Goal: Task Accomplishment & Management: Manage account settings

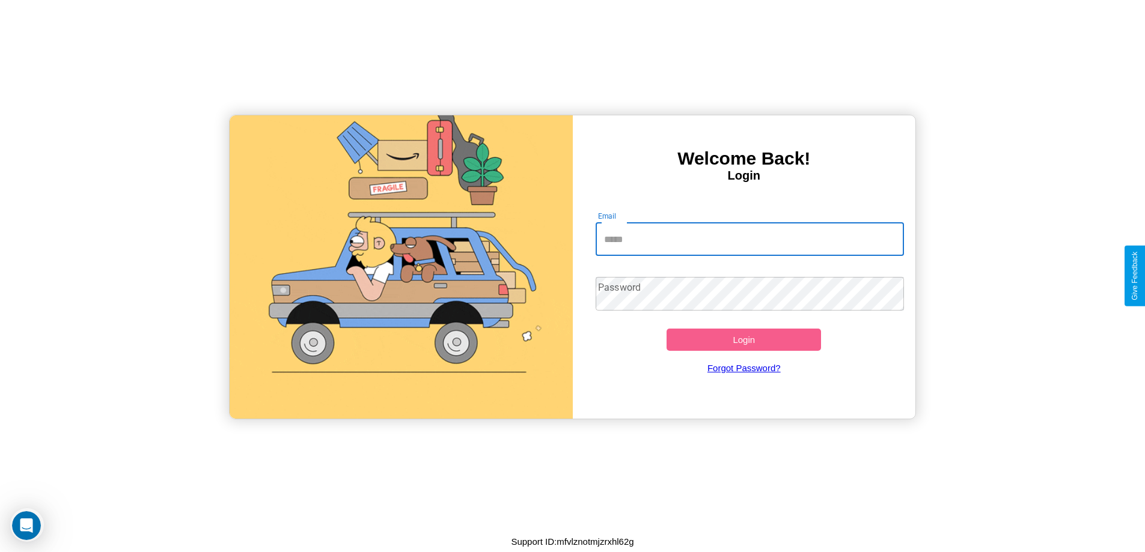
click at [749, 239] on input "Email" at bounding box center [750, 239] width 308 height 34
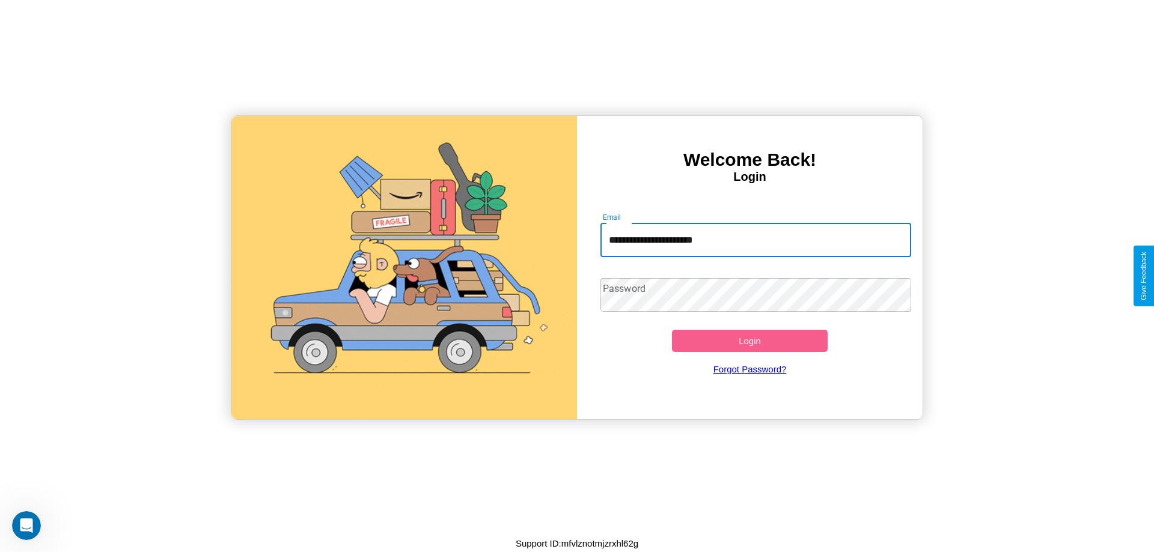
type input "**********"
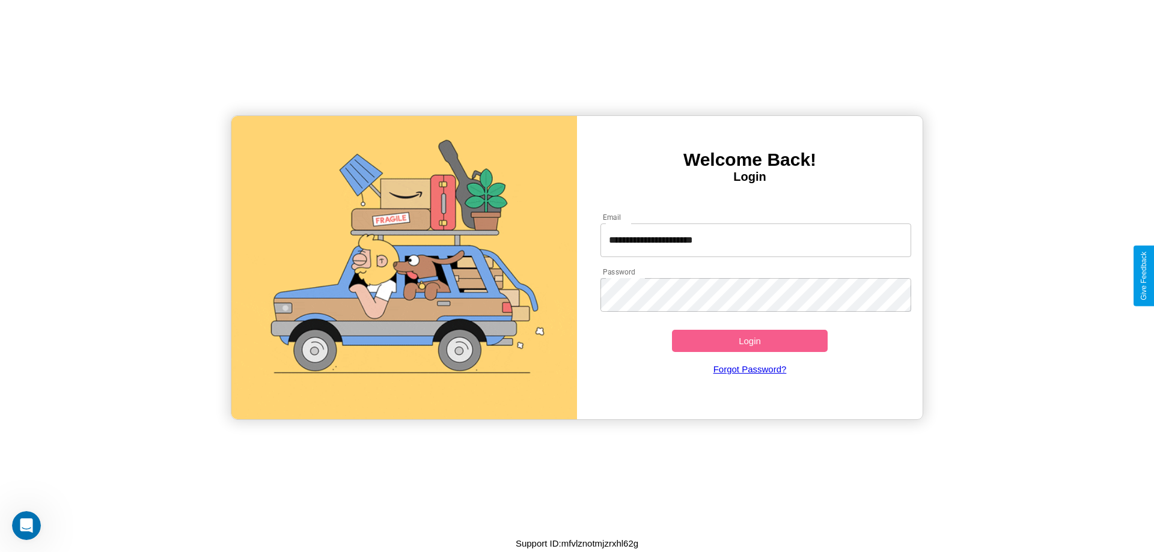
click at [749, 341] on button "Login" at bounding box center [750, 341] width 156 height 22
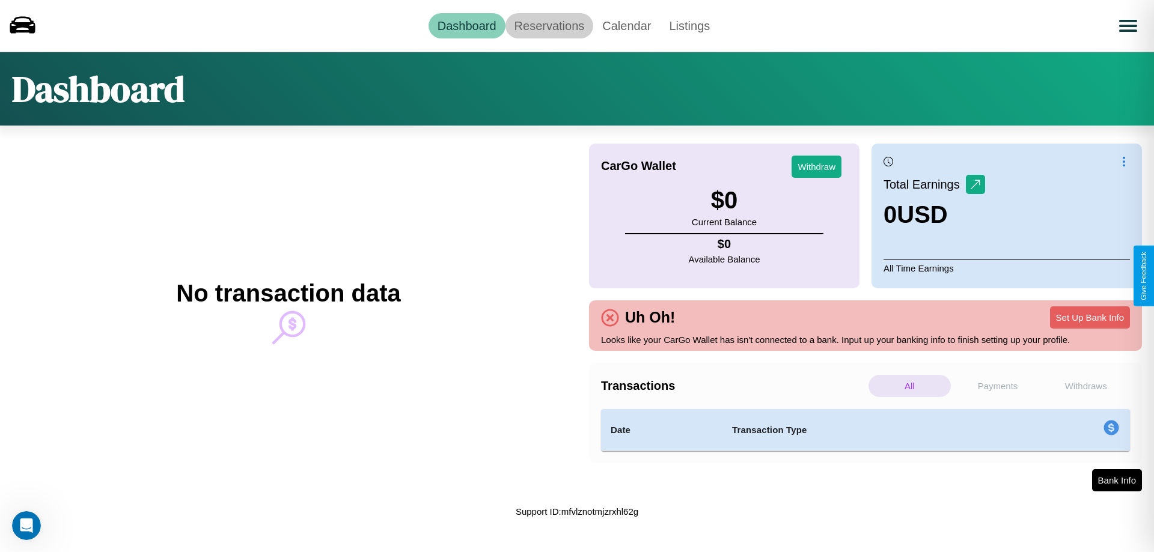
click at [549, 25] on link "Reservations" at bounding box center [549, 25] width 88 height 25
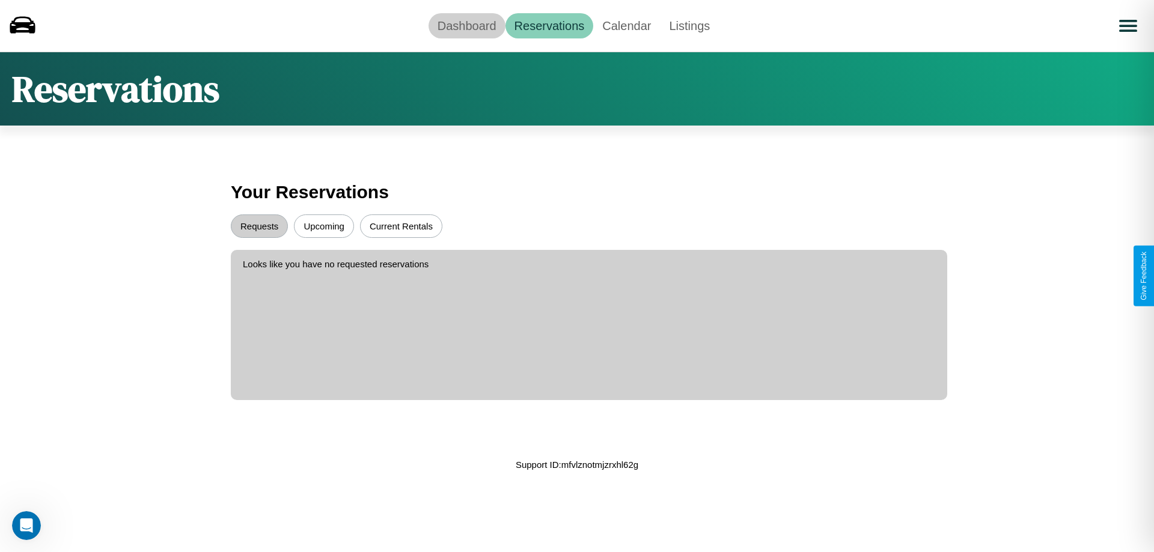
click at [466, 25] on link "Dashboard" at bounding box center [467, 25] width 77 height 25
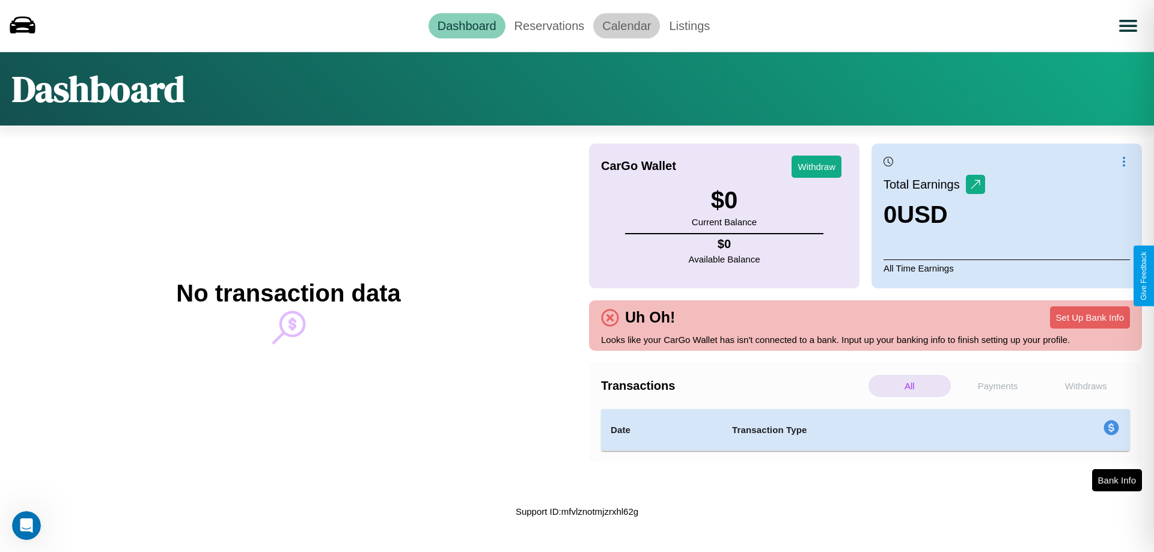
click at [626, 25] on link "Calendar" at bounding box center [626, 25] width 67 height 25
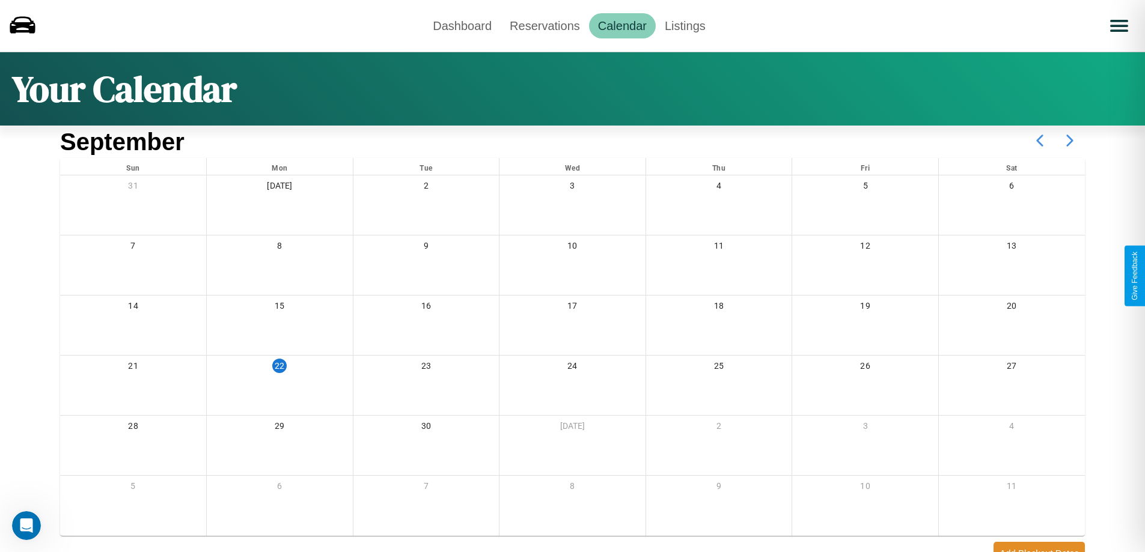
click at [1070, 141] on icon at bounding box center [1070, 141] width 30 height 30
